Goal: Information Seeking & Learning: Compare options

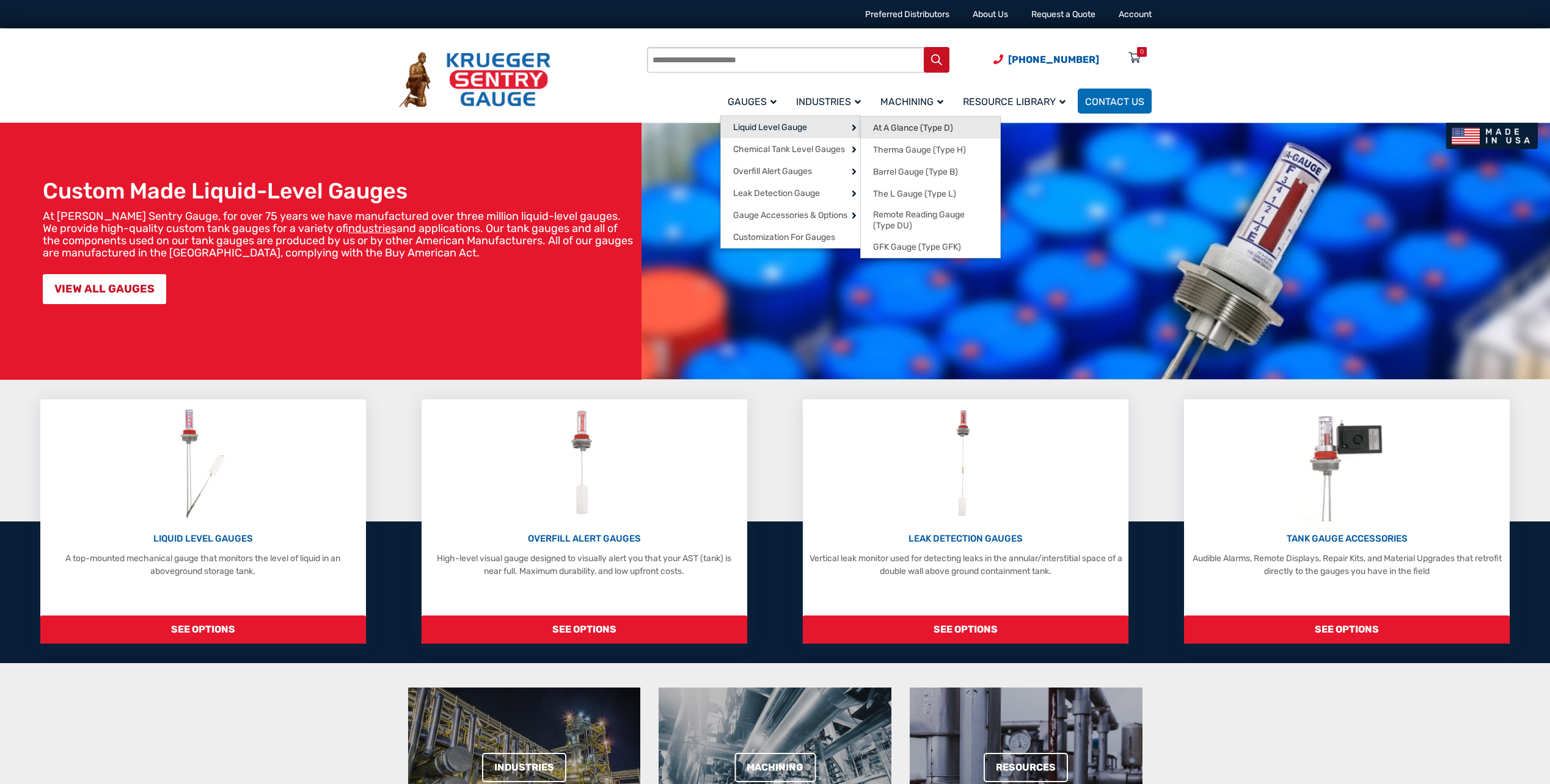
click at [890, 132] on span "At A Glance (Type D)" at bounding box center [914, 128] width 80 height 11
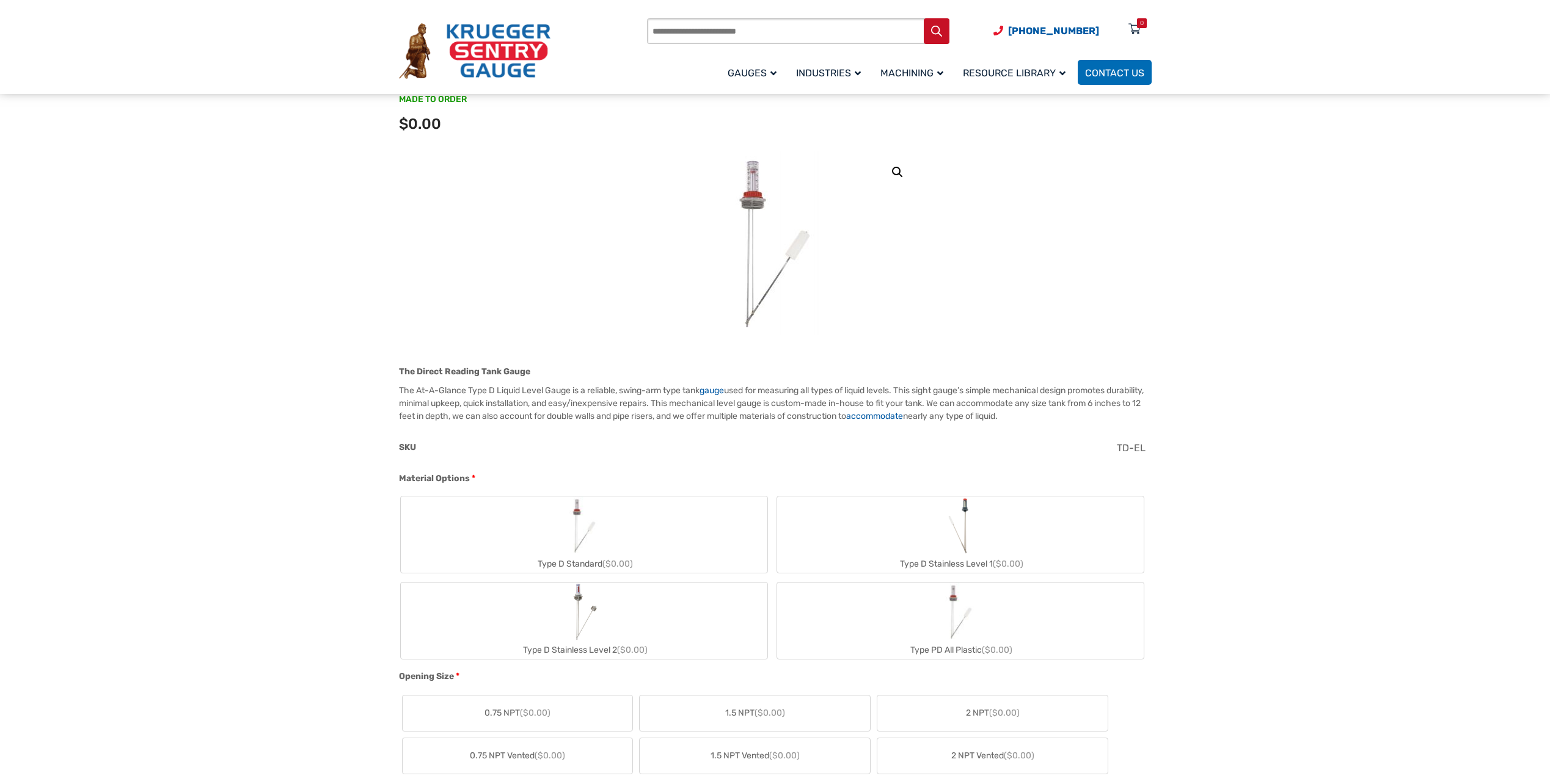
scroll to position [122, 0]
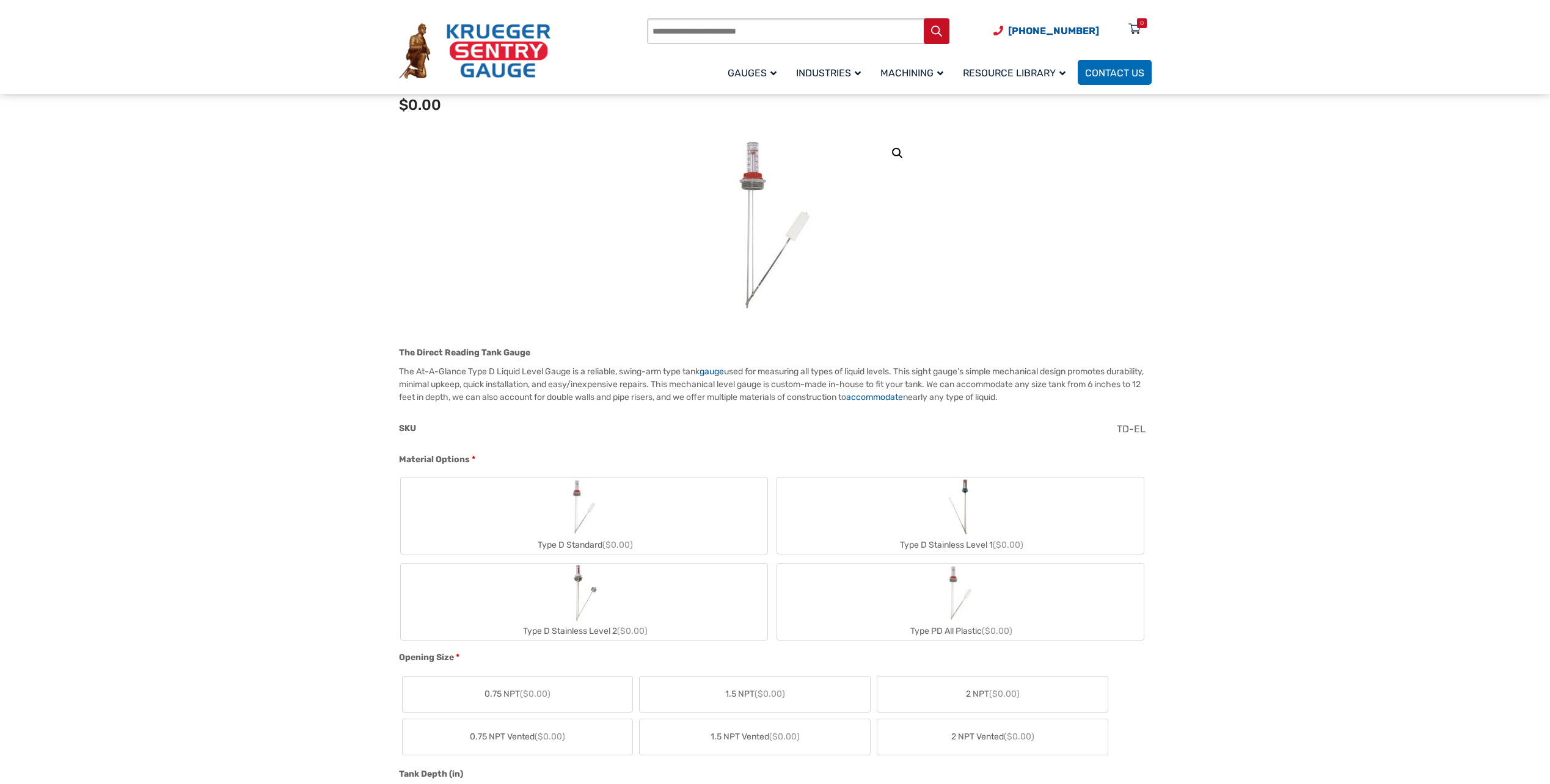
click at [579, 505] on img "Type D Standard" at bounding box center [584, 508] width 59 height 59
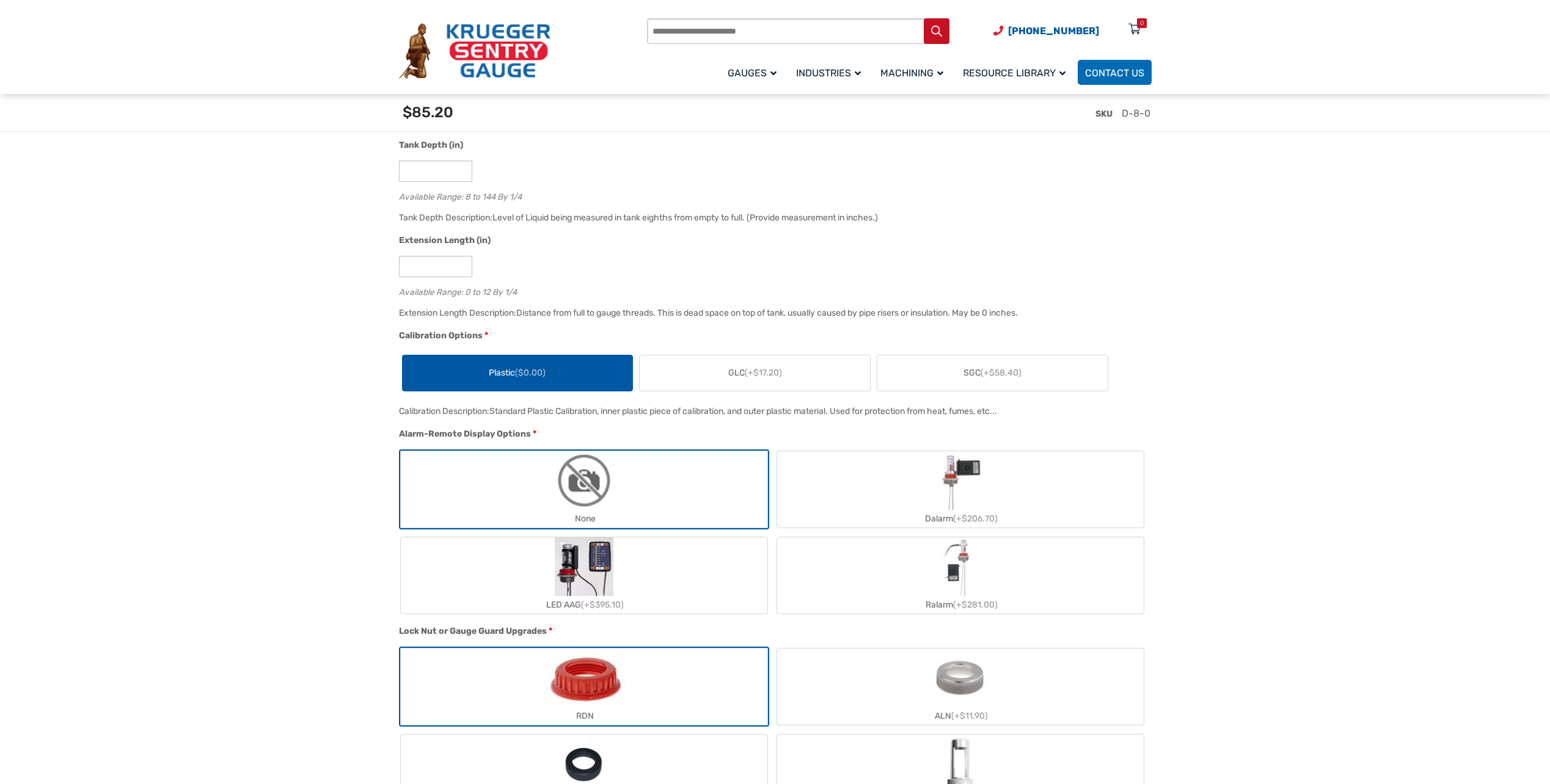
scroll to position [794, 0]
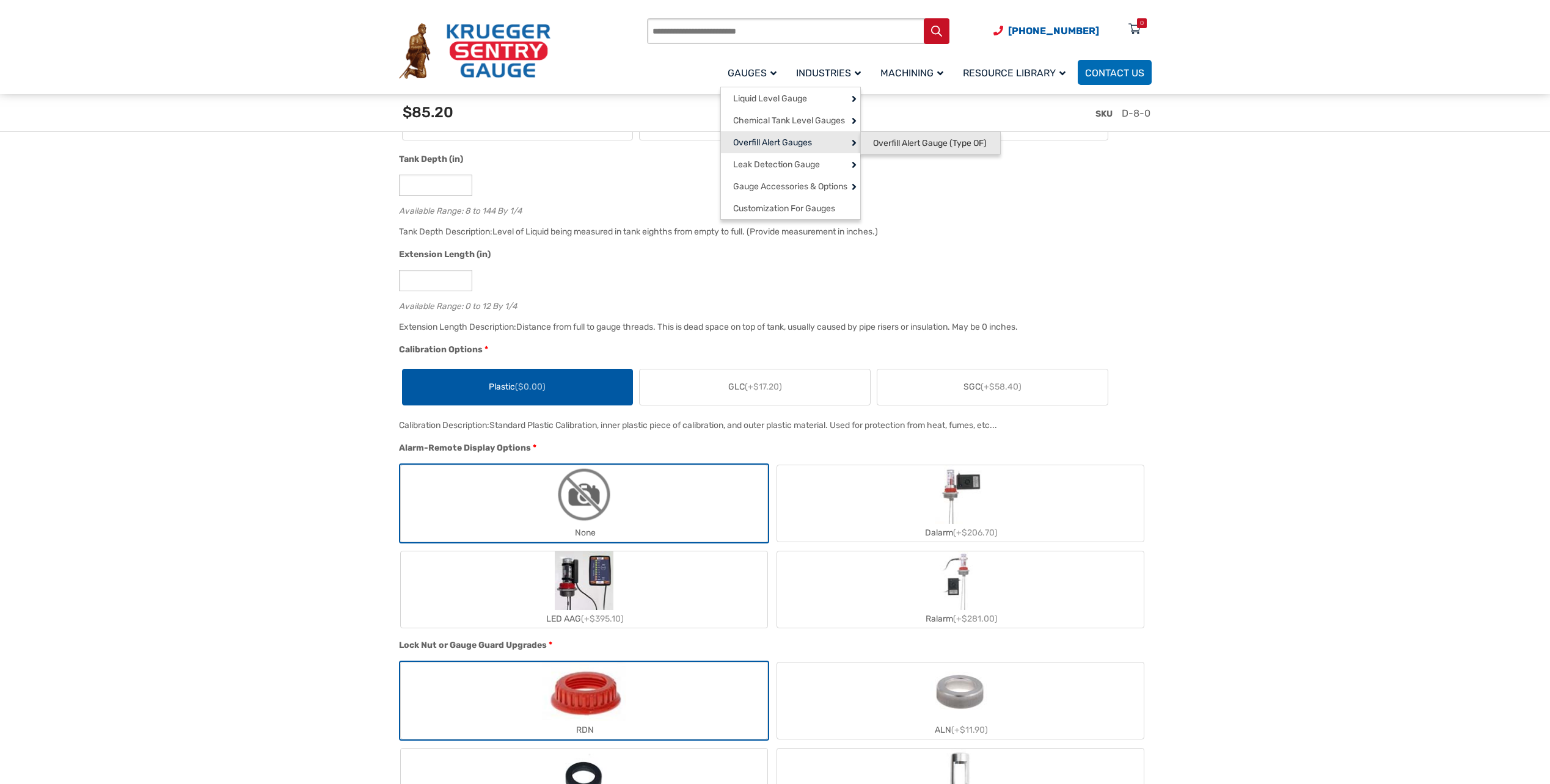
click at [883, 138] on span "Overfill Alert Gauge (Type OF)" at bounding box center [930, 144] width 113 height 11
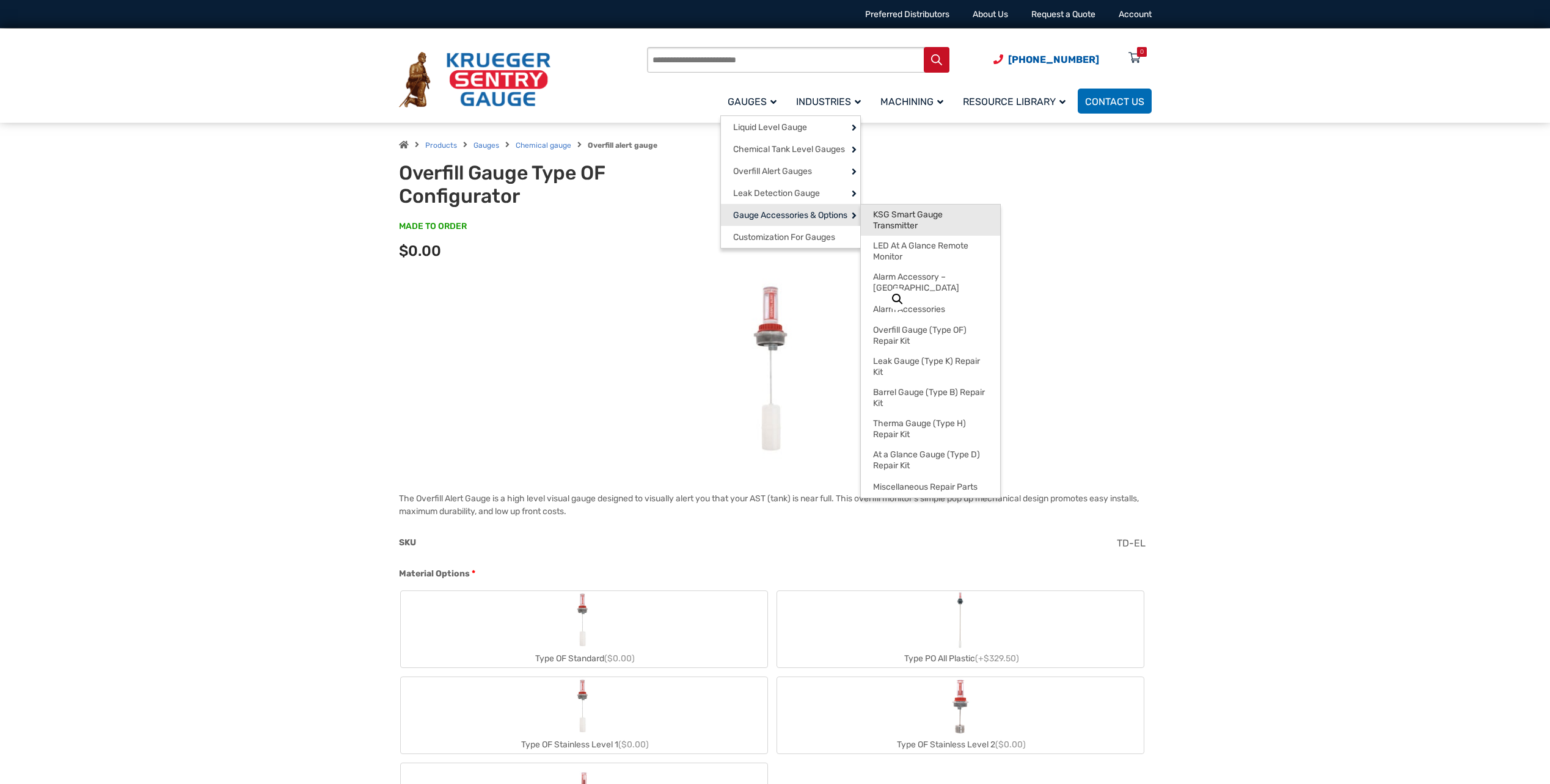
click at [897, 210] on span "KSG Smart Gauge Transmitter" at bounding box center [931, 220] width 115 height 21
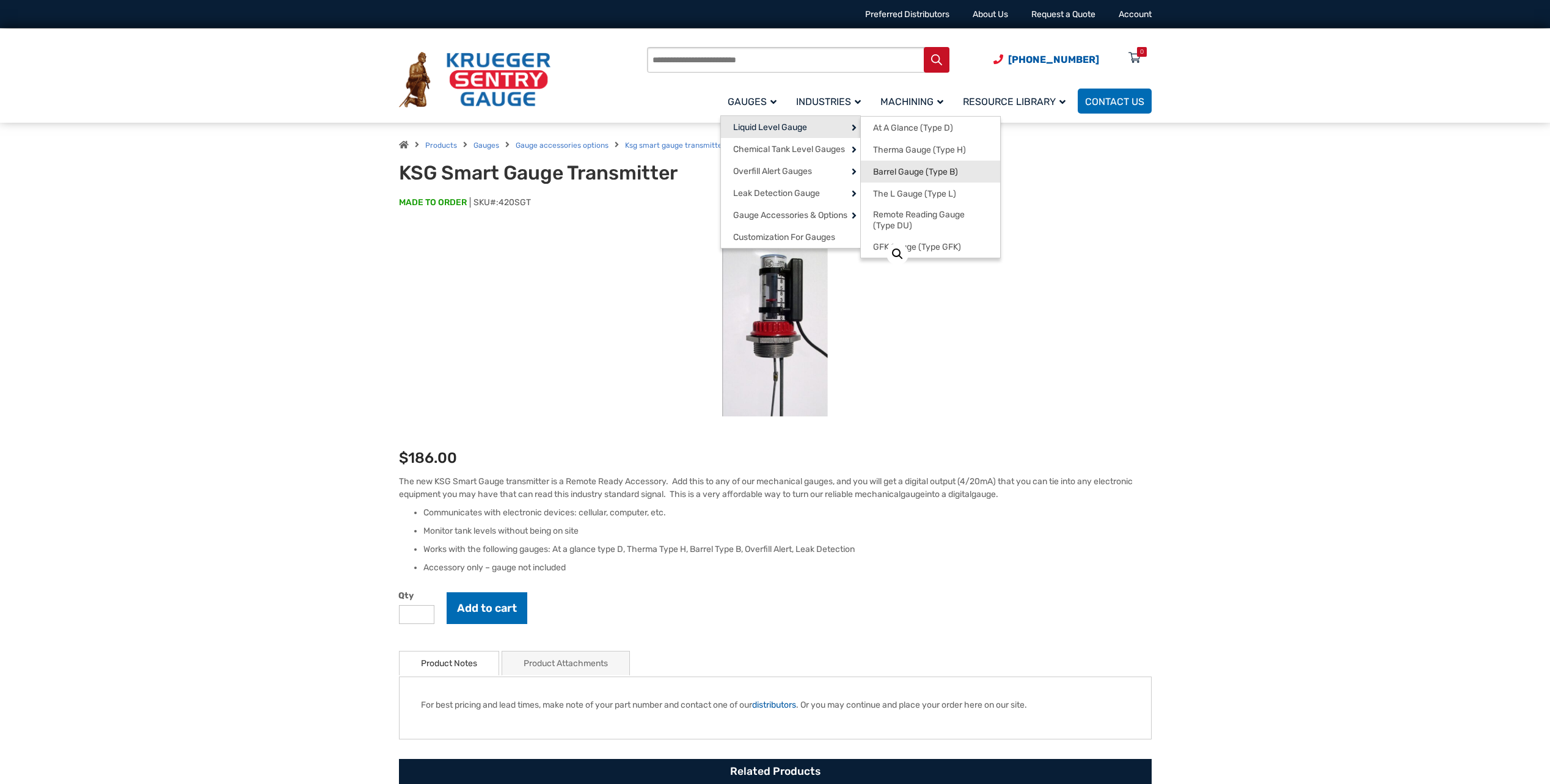
click at [897, 169] on span "Barrel Gauge (Type B)" at bounding box center [916, 172] width 85 height 11
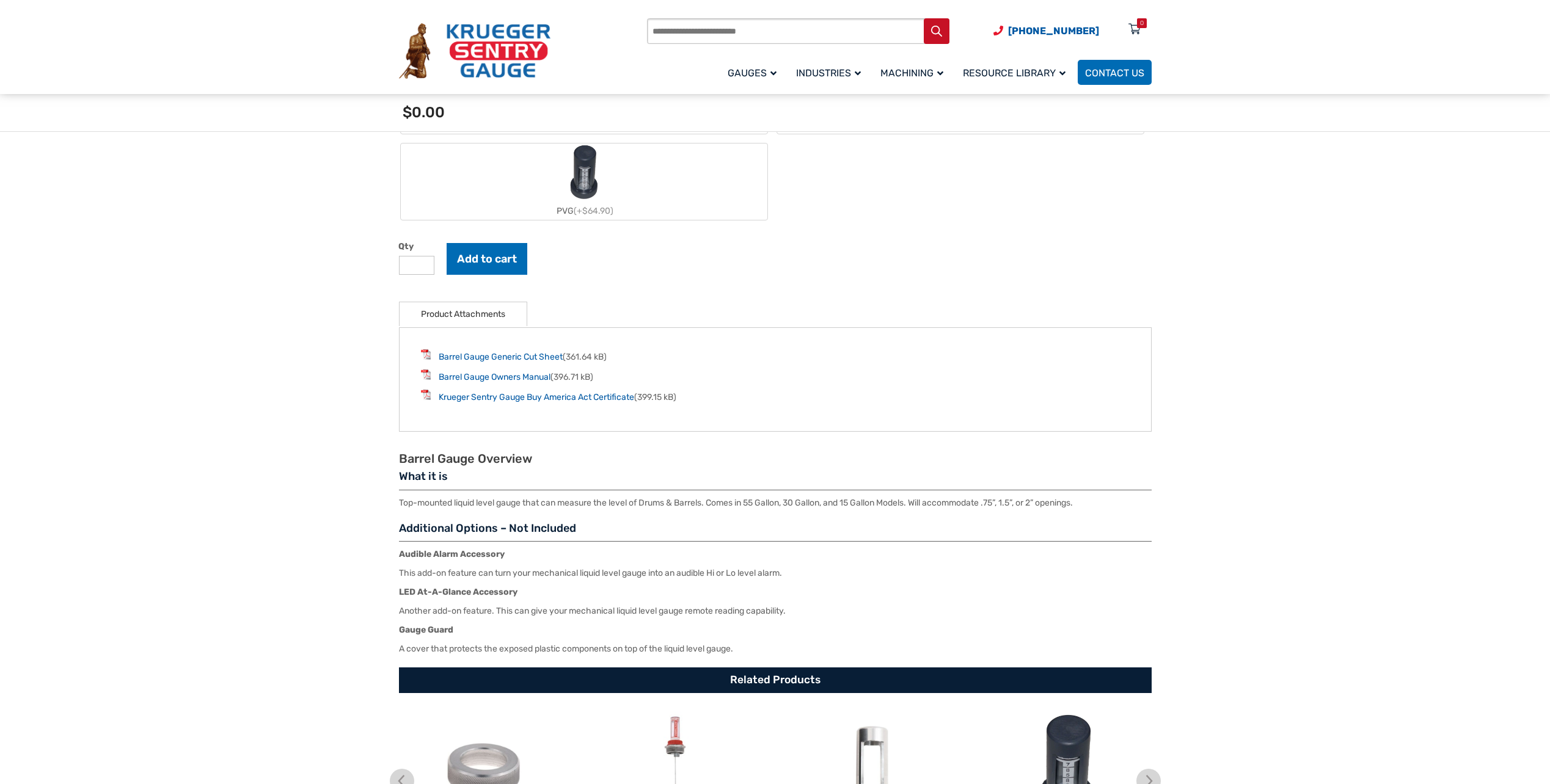
scroll to position [1466, 0]
